Goal: Task Accomplishment & Management: Complete application form

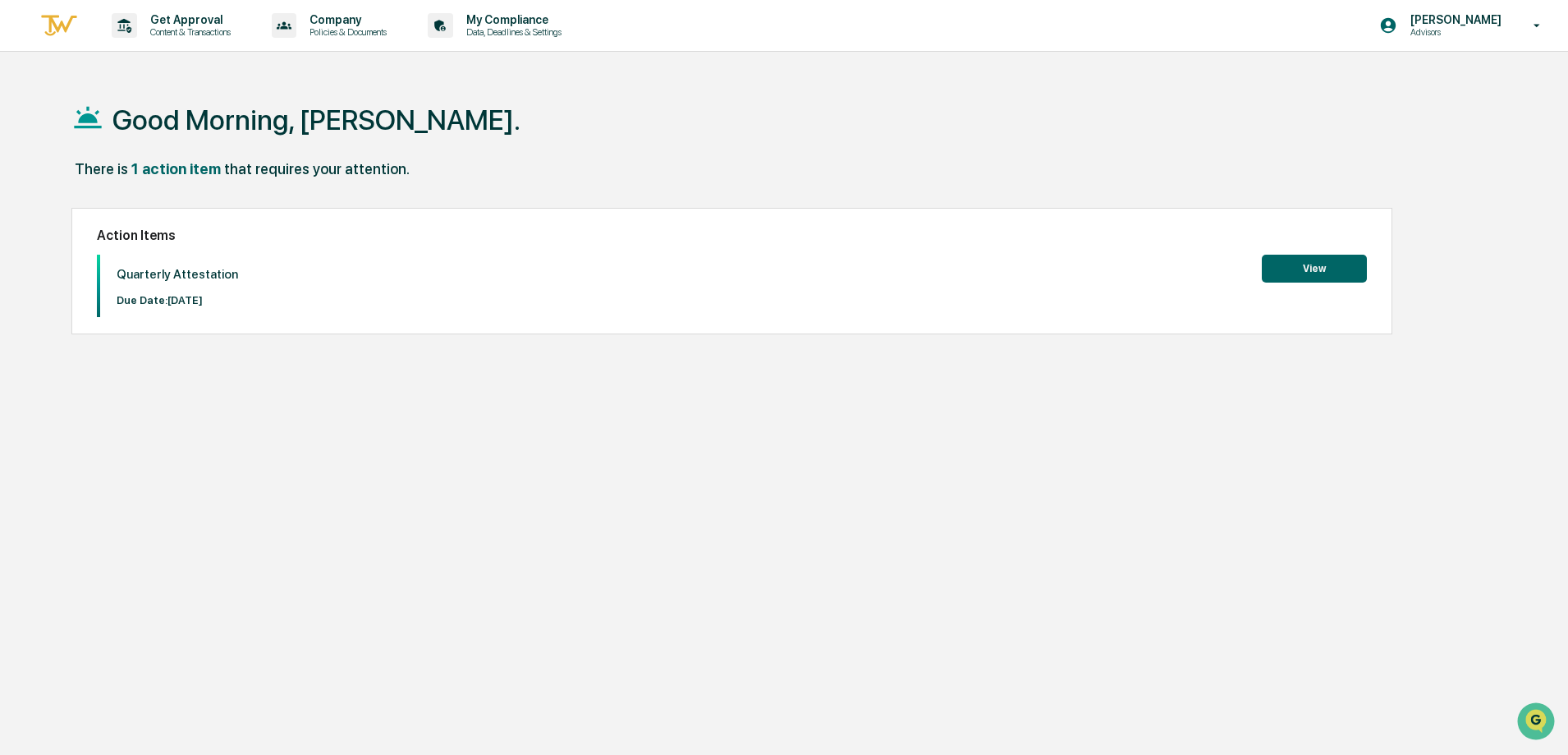
click at [1317, 272] on button "View" at bounding box center [1314, 269] width 105 height 28
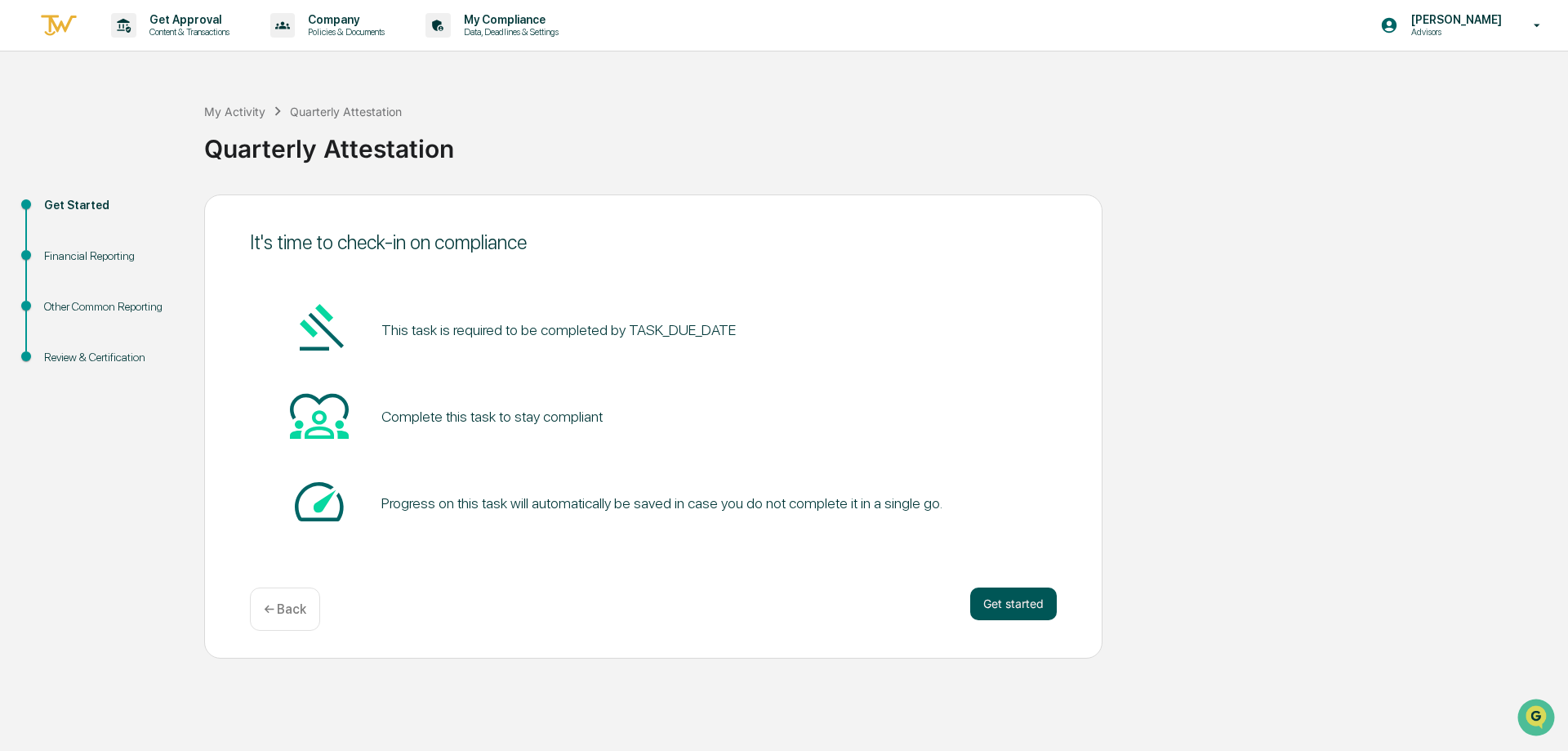
click at [1041, 605] on button "Get started" at bounding box center [1013, 603] width 86 height 32
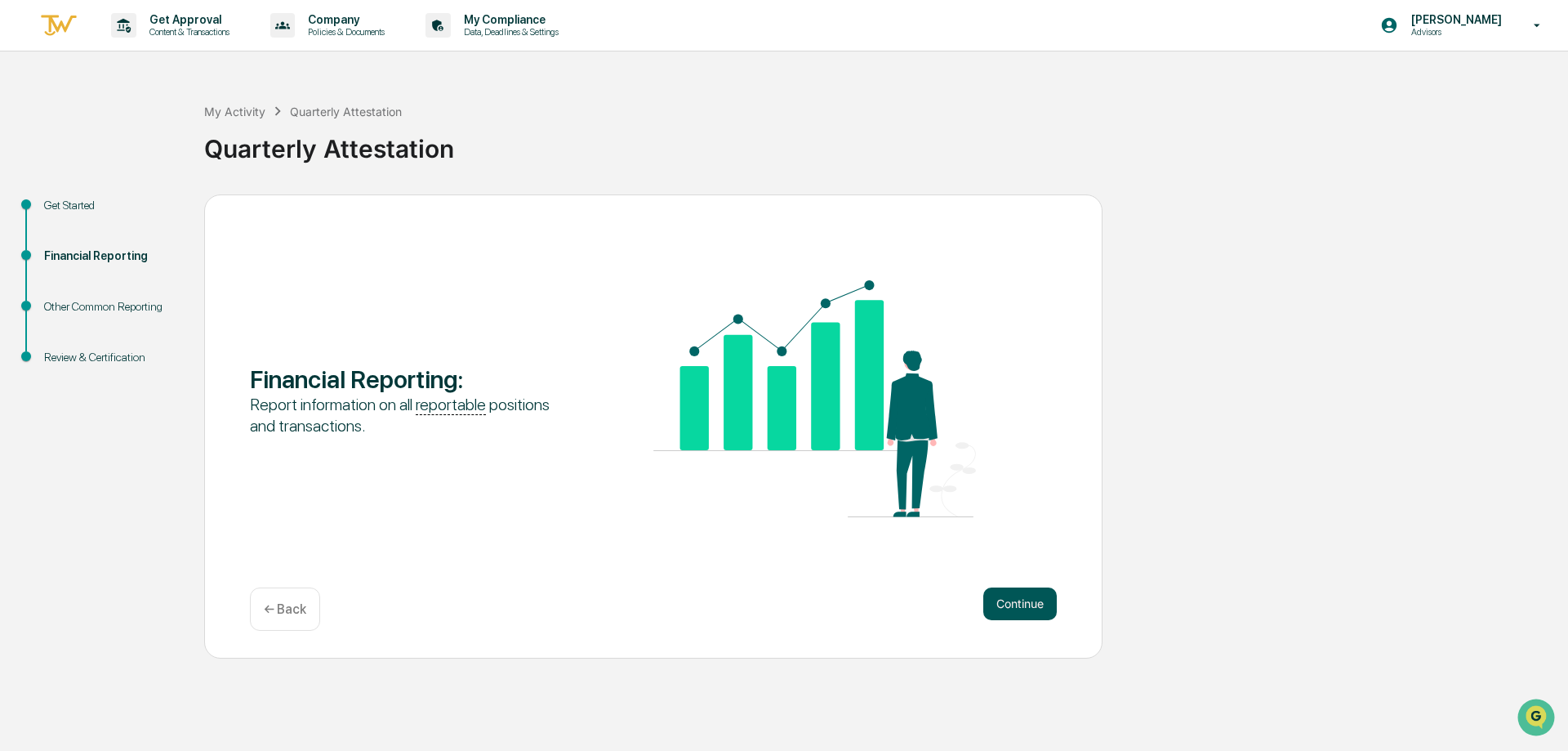
click at [1027, 612] on button "Continue" at bounding box center [1019, 603] width 73 height 32
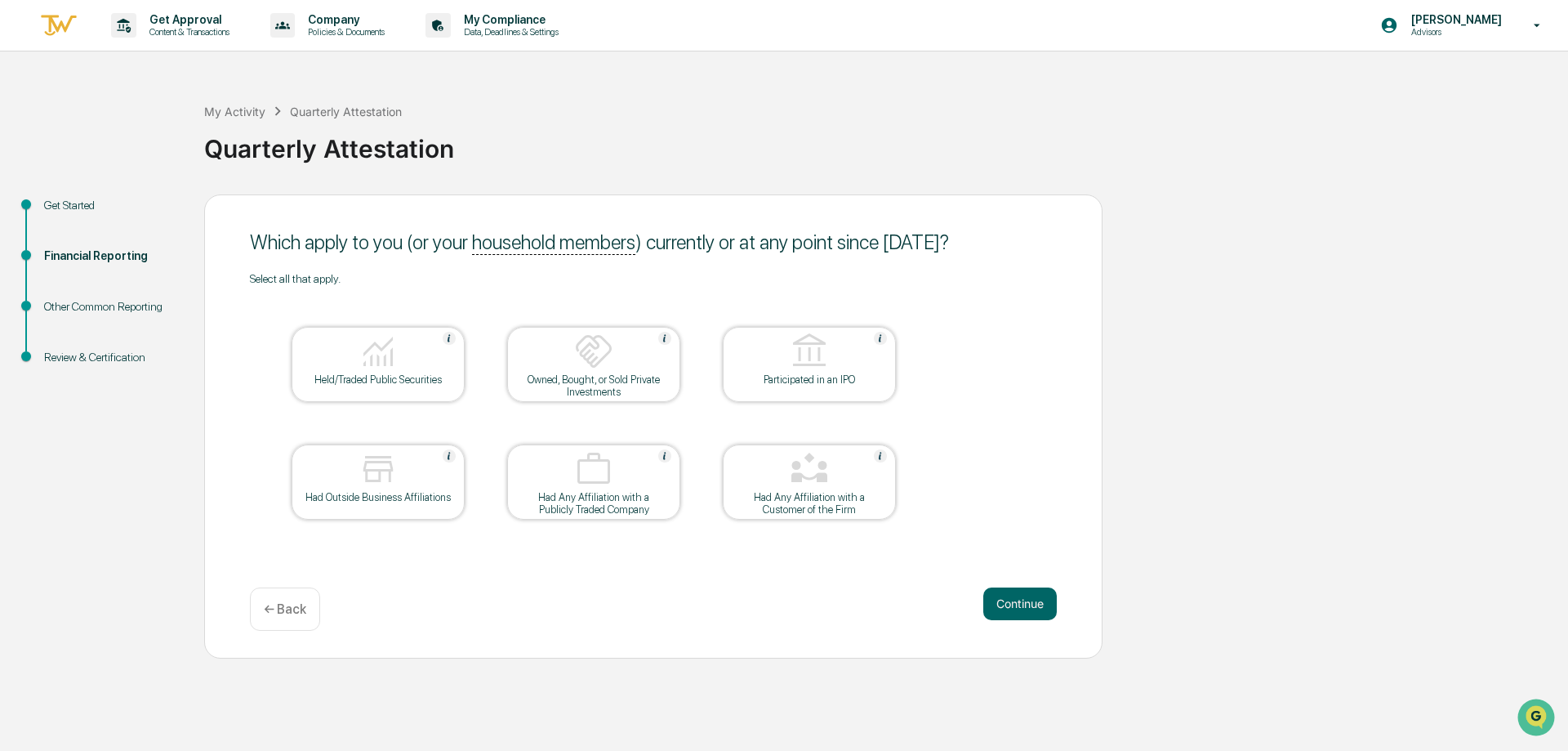
click at [389, 356] on img at bounding box center [378, 352] width 39 height 39
click at [1013, 607] on button "Continue" at bounding box center [1019, 603] width 73 height 32
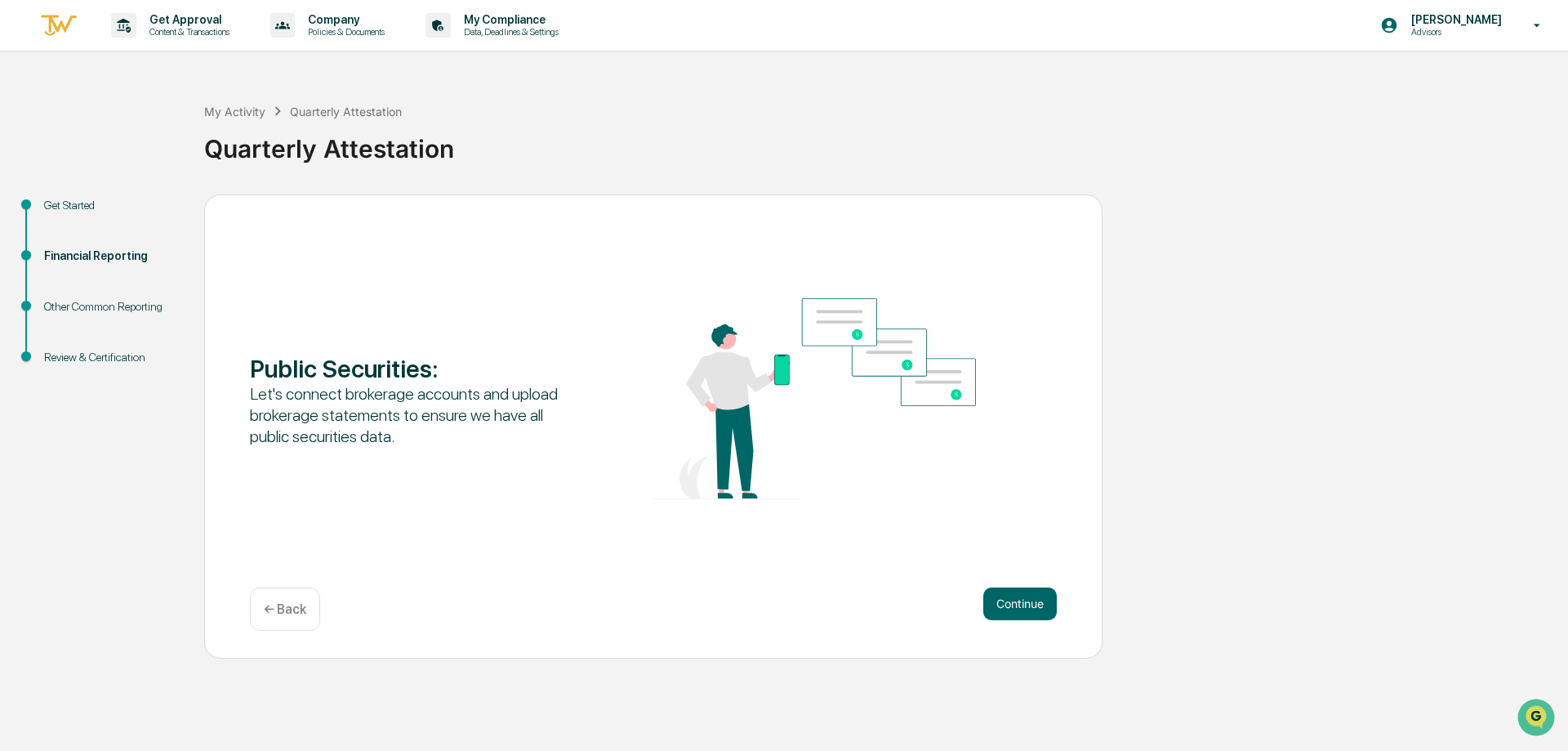
click at [288, 615] on p "← Back" at bounding box center [284, 609] width 42 height 16
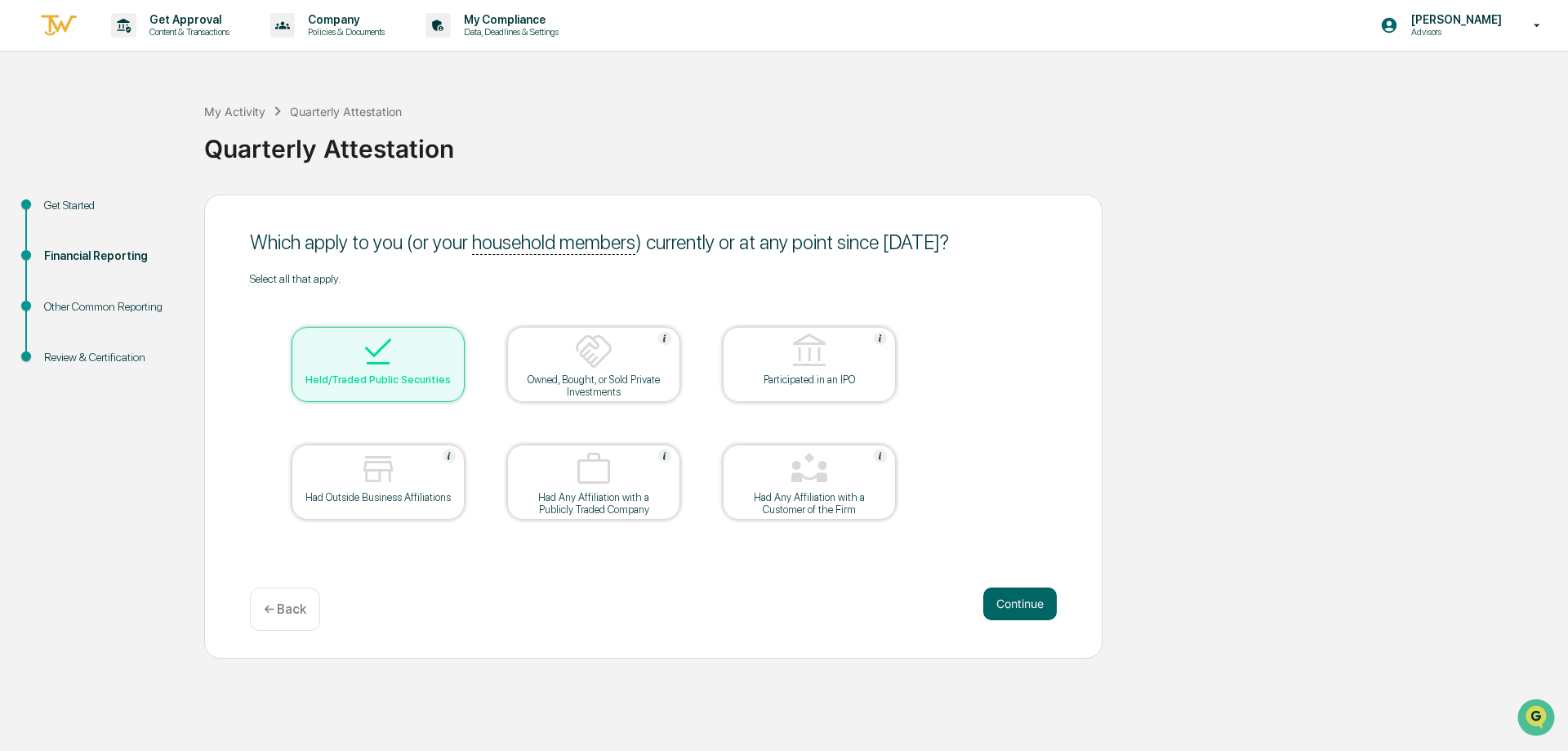
click at [378, 373] on div "Held/Traded Public Securities" at bounding box center [378, 379] width 147 height 13
click at [1016, 608] on button "Continue" at bounding box center [1019, 603] width 73 height 32
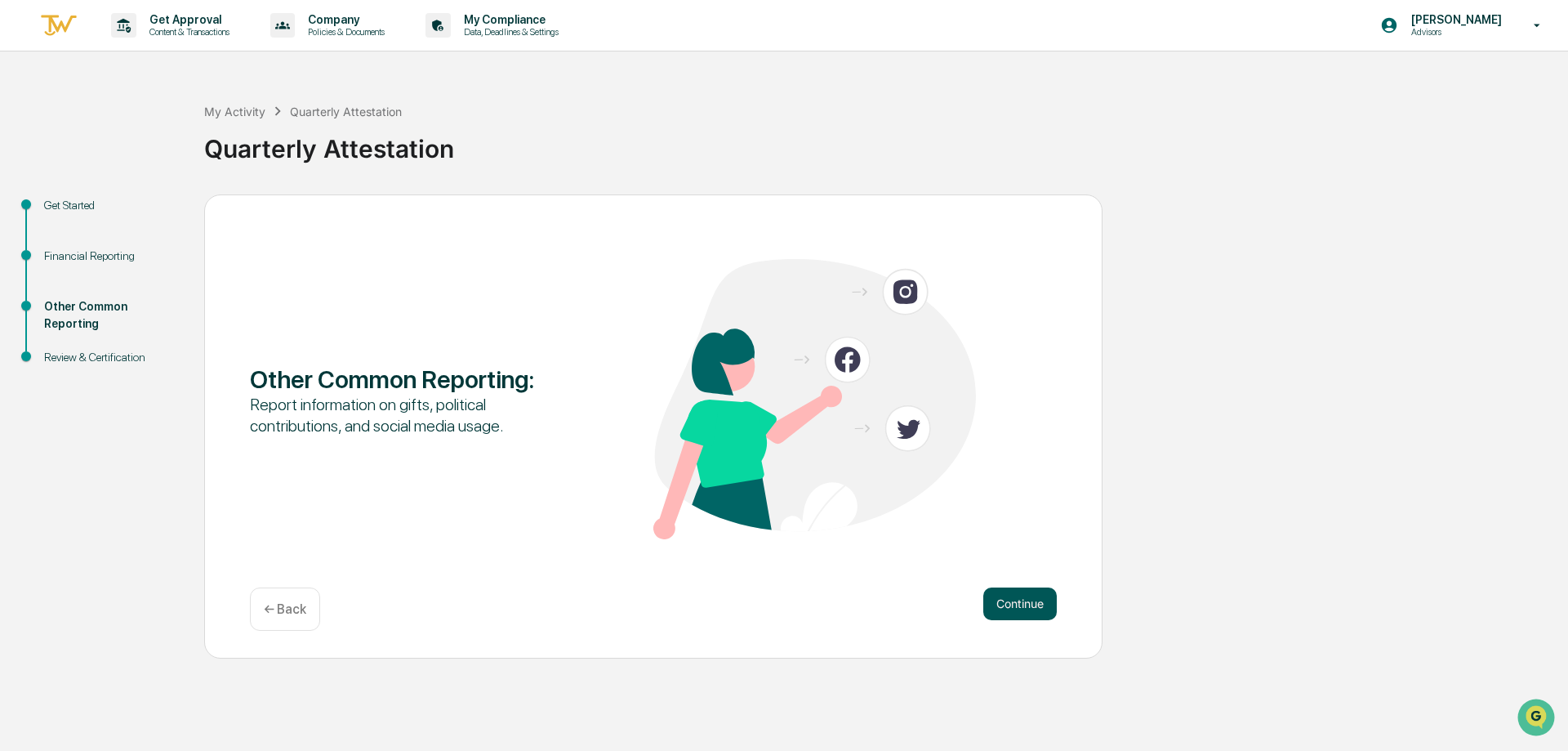
click at [1015, 606] on button "Continue" at bounding box center [1019, 603] width 73 height 32
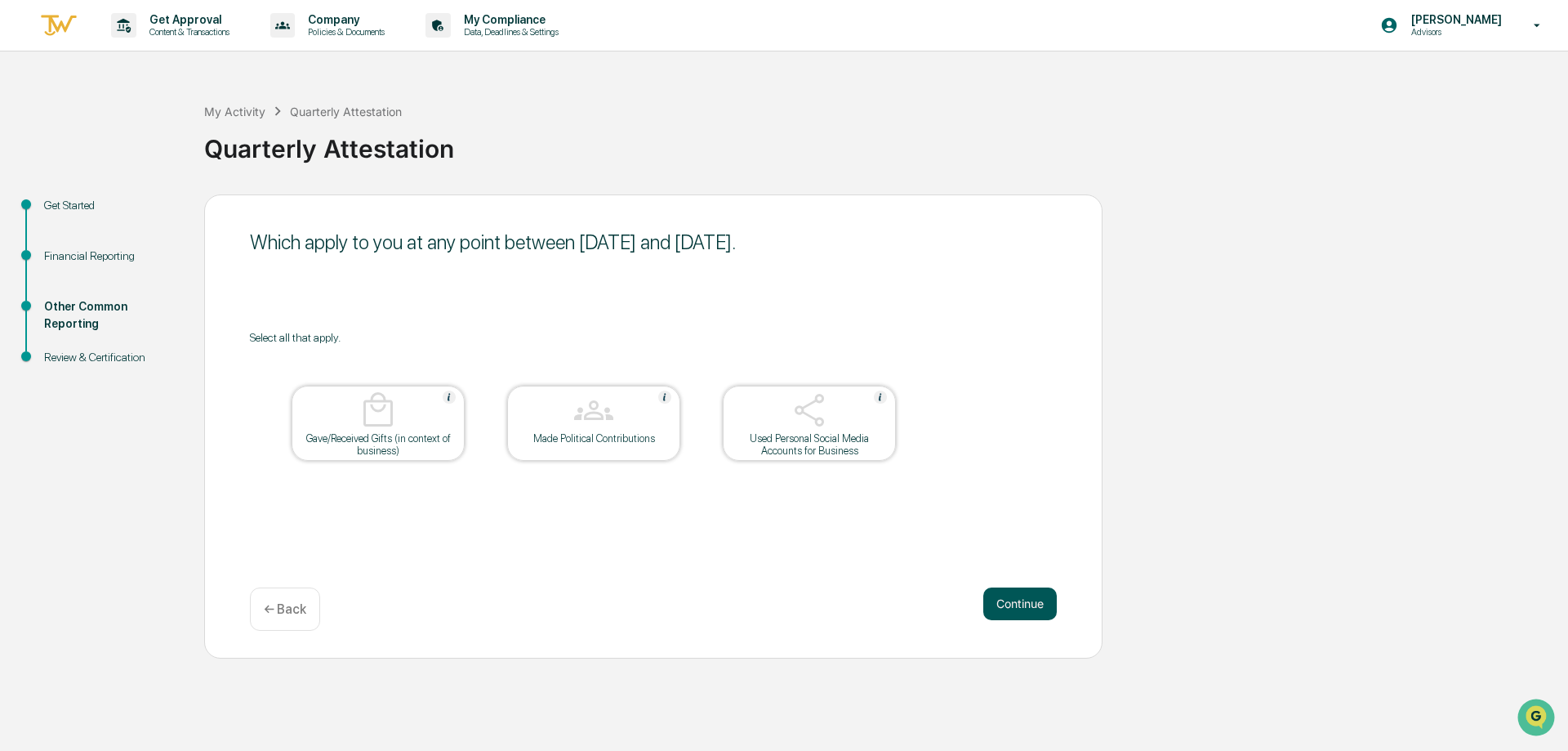
click at [1012, 608] on button "Continue" at bounding box center [1019, 603] width 73 height 32
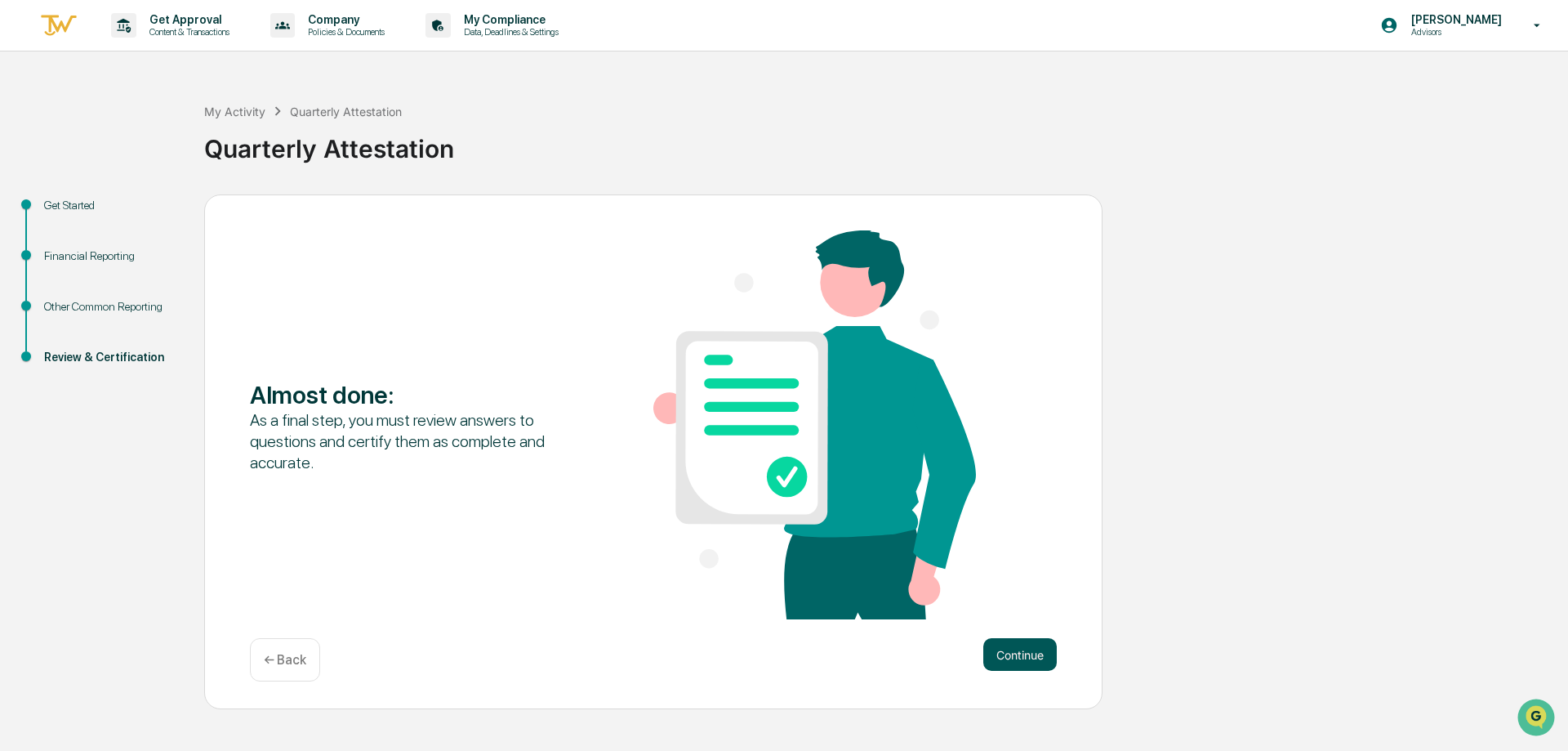
click at [1017, 643] on button "Continue" at bounding box center [1019, 654] width 73 height 32
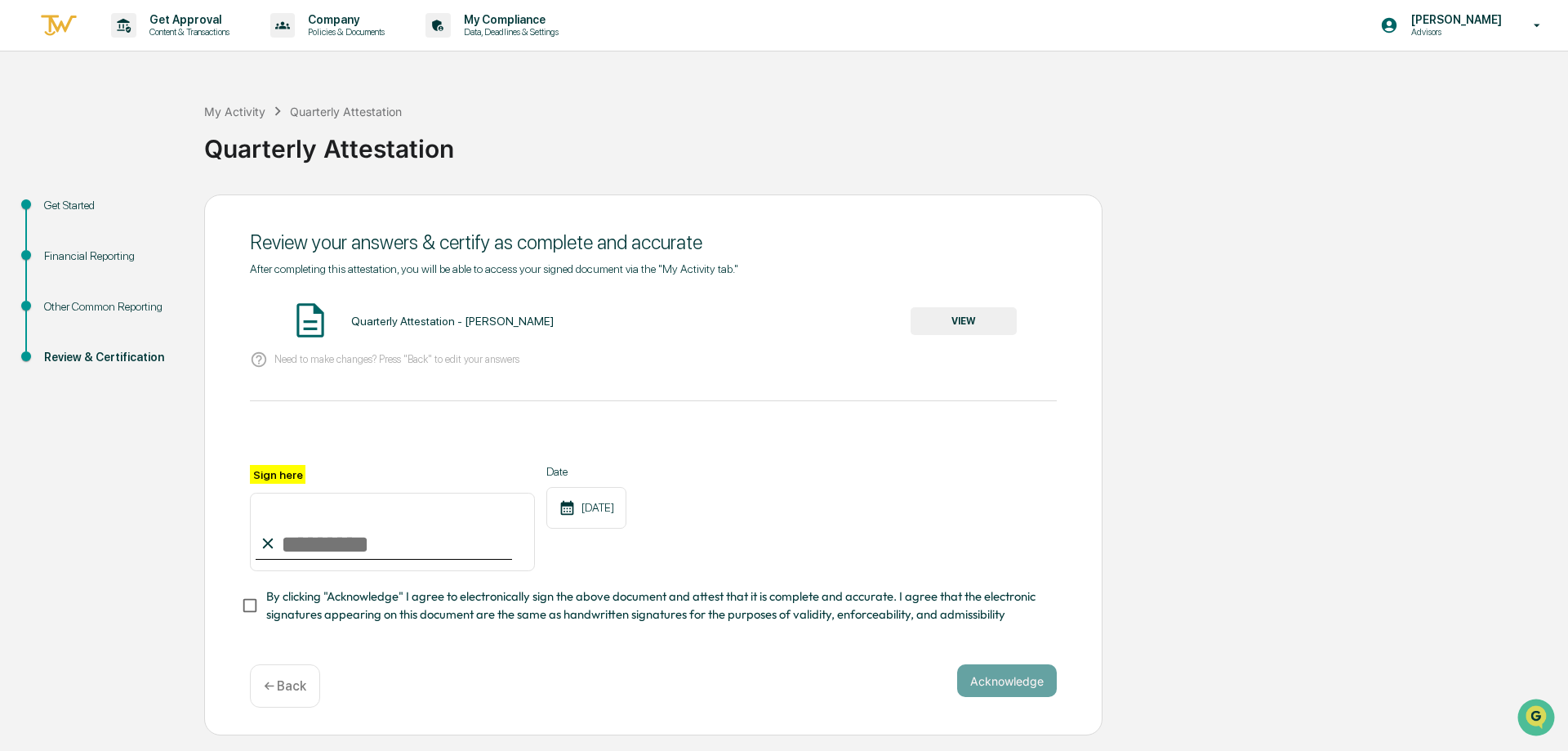
click at [382, 540] on input "Sign here" at bounding box center [392, 532] width 285 height 78
type input "**********"
click at [329, 609] on span "By clicking "Acknowledge" I agree to electronically sign the above document and…" at bounding box center [655, 606] width 777 height 37
click at [1007, 682] on button "Acknowledge" at bounding box center [1007, 680] width 100 height 32
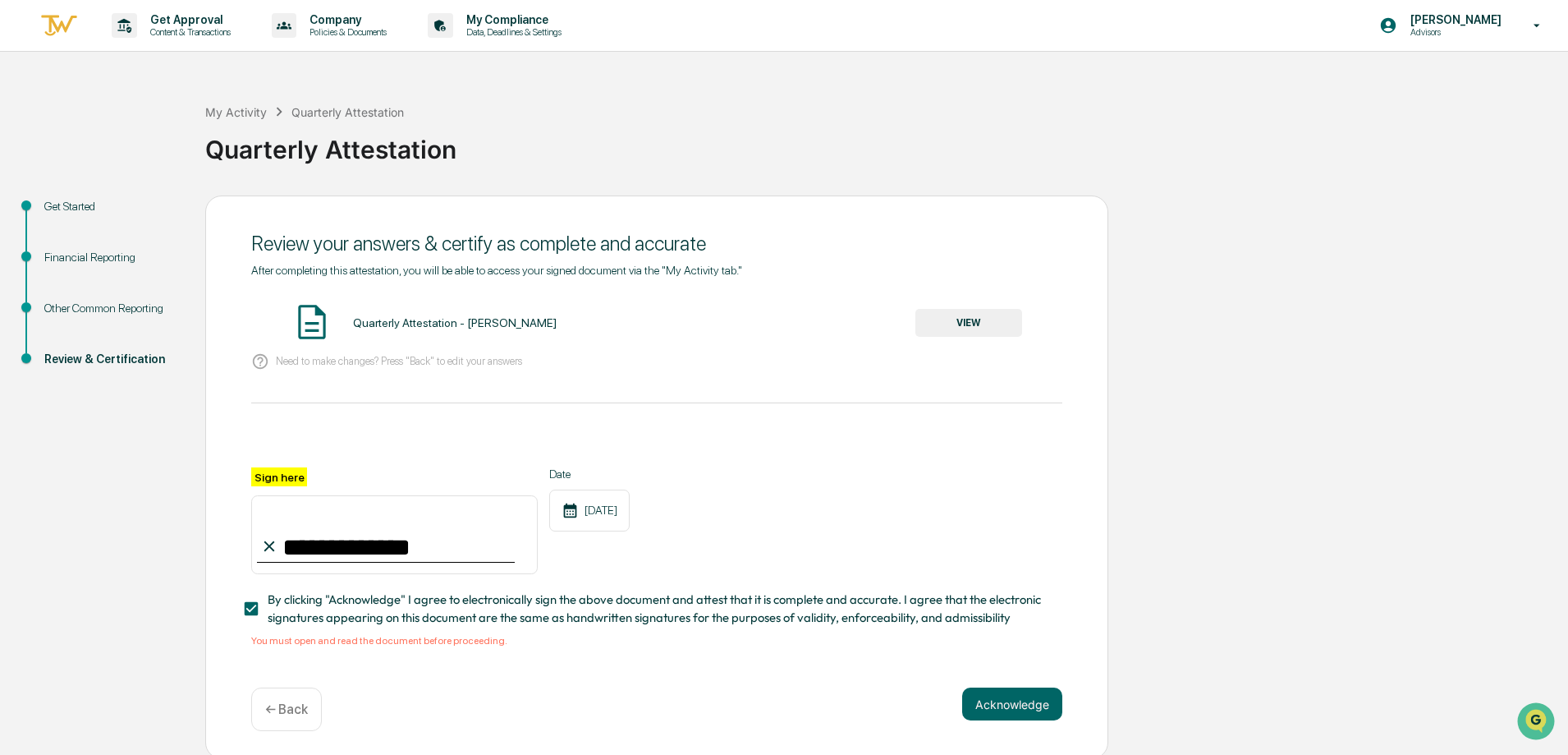
click at [985, 318] on button "VIEW" at bounding box center [969, 323] width 106 height 28
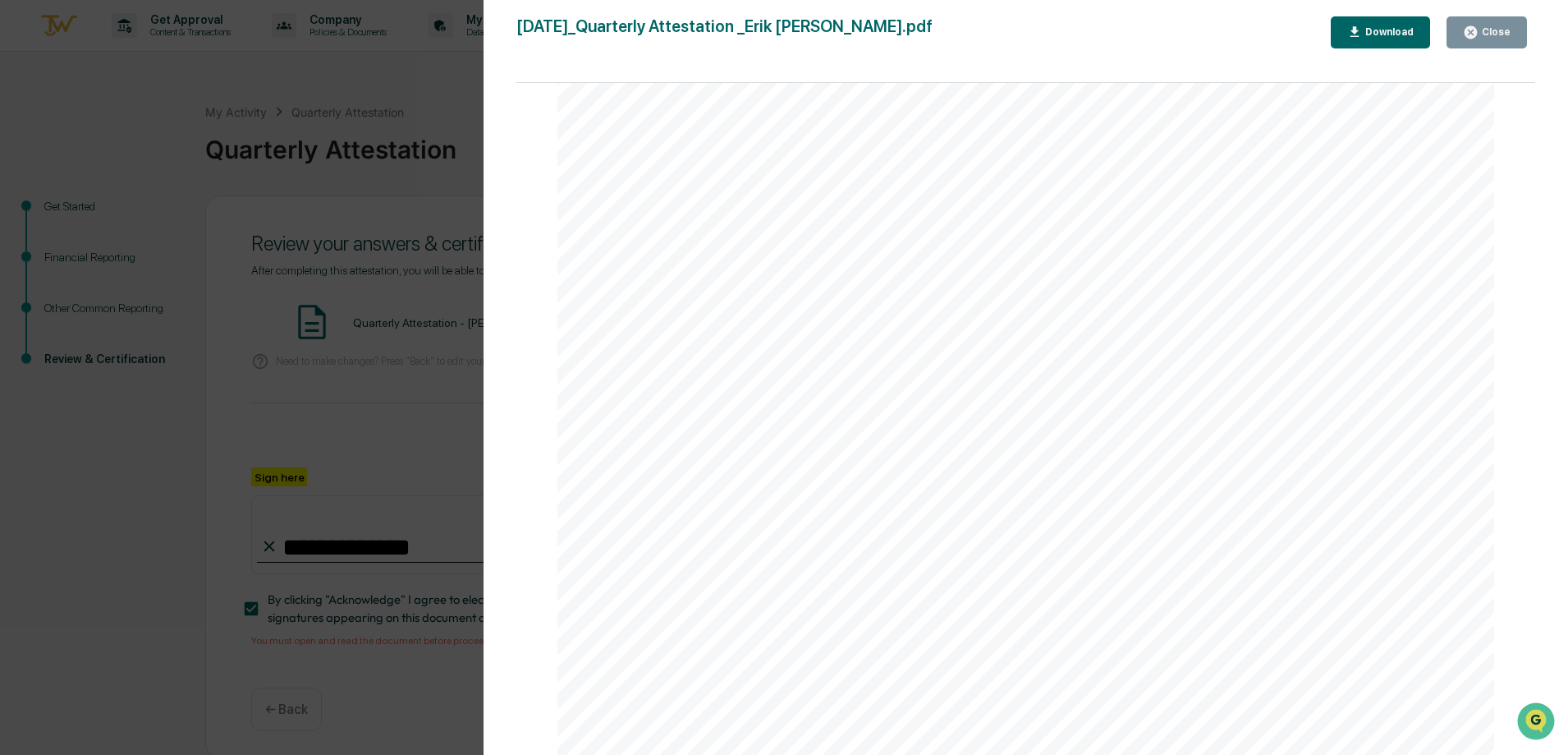
scroll to position [2546, 0]
click at [1476, 33] on icon "button" at bounding box center [1472, 32] width 16 height 16
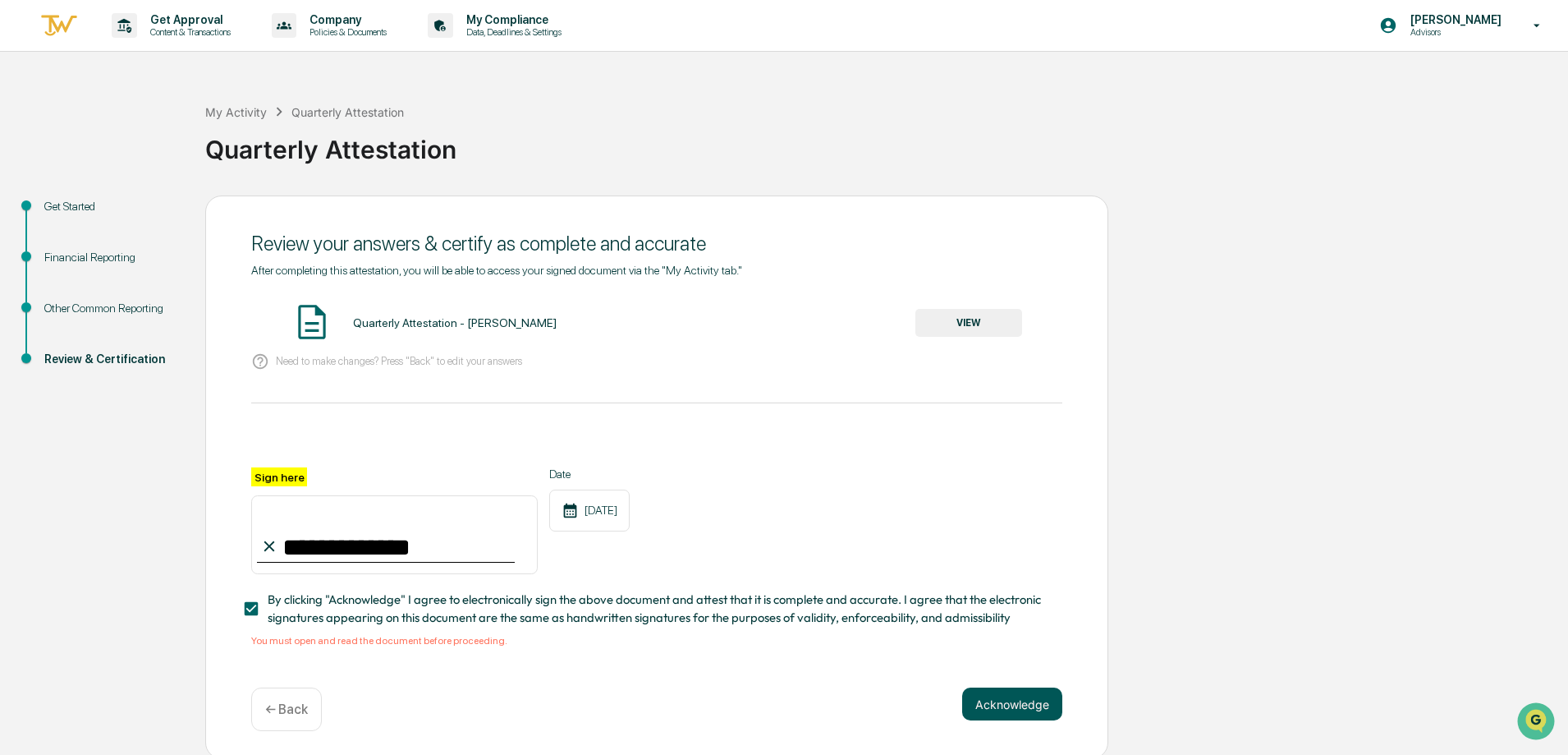
click at [1013, 710] on button "Acknowledge" at bounding box center [1013, 703] width 100 height 32
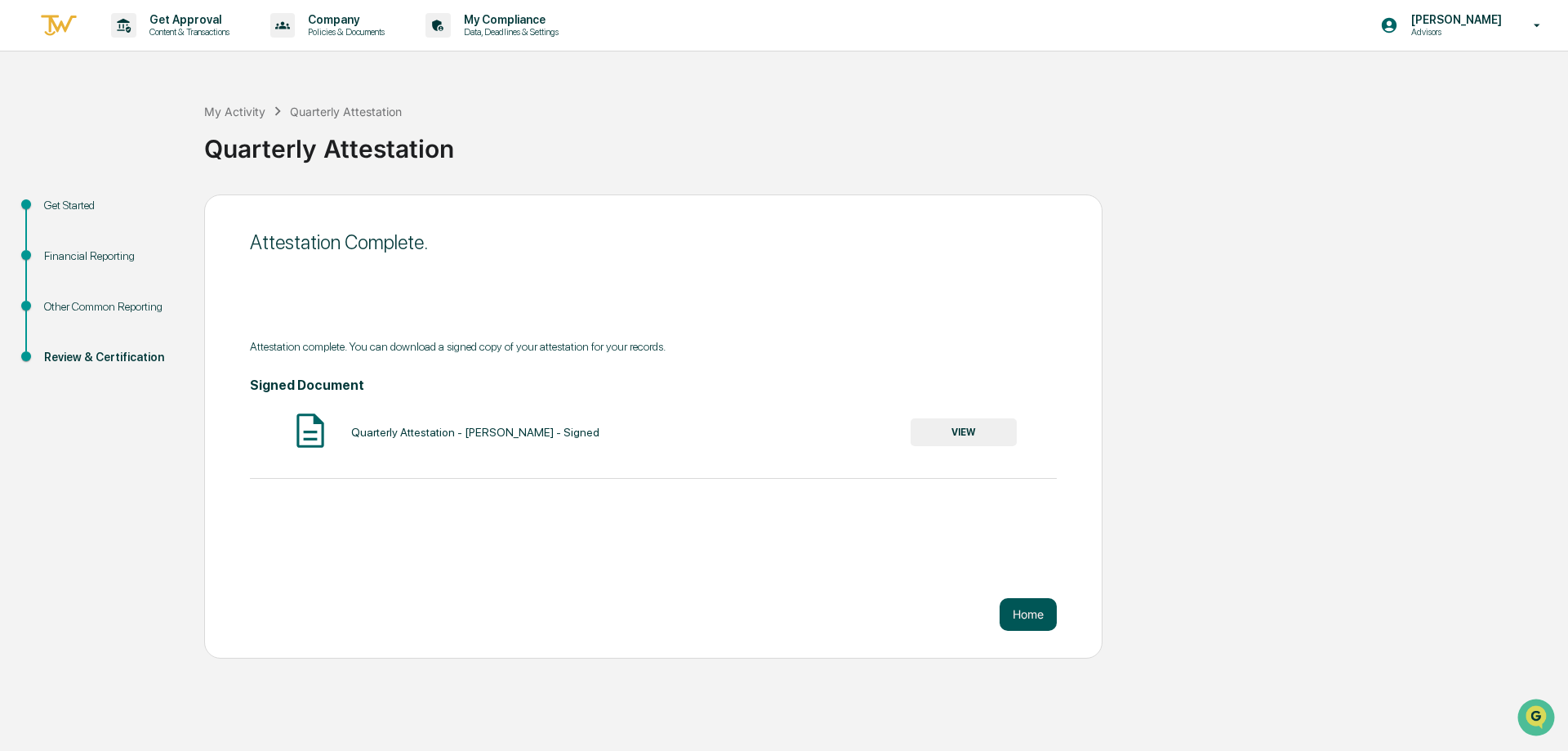
click at [1035, 614] on button "Home" at bounding box center [1028, 614] width 57 height 32
